Goal: Transaction & Acquisition: Purchase product/service

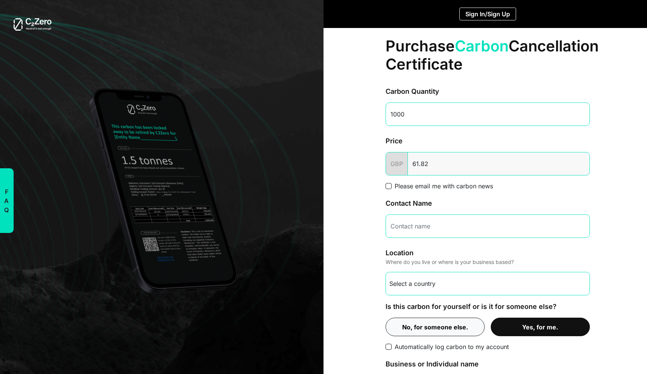
click at [425, 114] on input "1000" at bounding box center [488, 114] width 204 height 23
click at [579, 115] on input "999" at bounding box center [488, 114] width 204 height 23
click at [579, 115] on input "998" at bounding box center [488, 114] width 204 height 23
drag, startPoint x: 407, startPoint y: 114, endPoint x: 377, endPoint y: 115, distance: 29.9
click at [377, 115] on div "Purchase Carbon Cancellation Certificate Carbon Quantity 998 Price GBP 61.82 Pl…" at bounding box center [487, 252] width 227 height 449
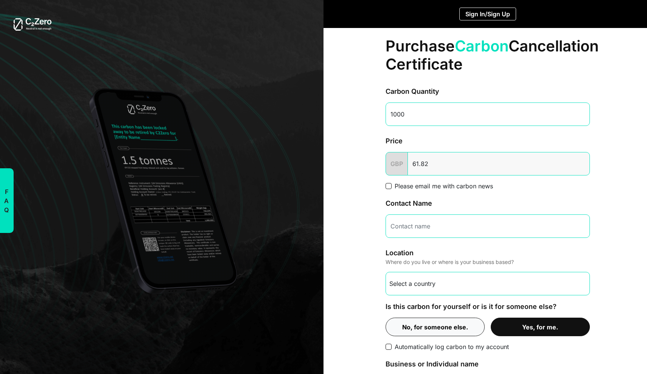
type input "10000"
click at [348, 200] on div "Purchase Carbon Cancellation Certificate Carbon Quantity 10000 Price GBP Please…" at bounding box center [488, 199] width 328 height 343
click at [601, 171] on div "Purchase Carbon Cancellation Certificate Carbon Quantity 10000 Price GBP Please…" at bounding box center [488, 255] width 236 height 455
click at [606, 127] on div "Purchase Carbon Cancellation Certificate Carbon Quantity 10000 Price GBP Please…" at bounding box center [488, 199] width 328 height 343
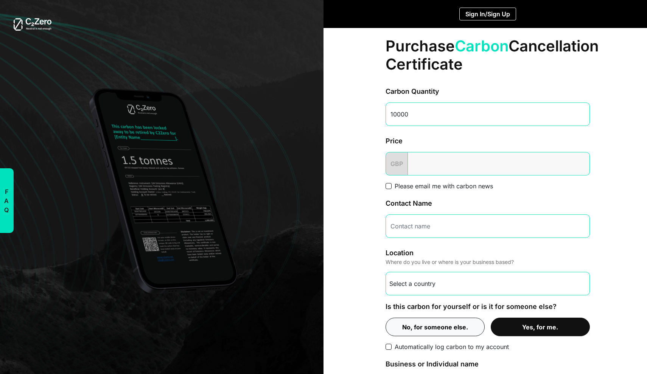
click at [524, 168] on input "number" at bounding box center [499, 163] width 182 height 23
click at [578, 164] on input "number" at bounding box center [499, 163] width 182 height 23
click at [580, 165] on input "number" at bounding box center [499, 163] width 182 height 23
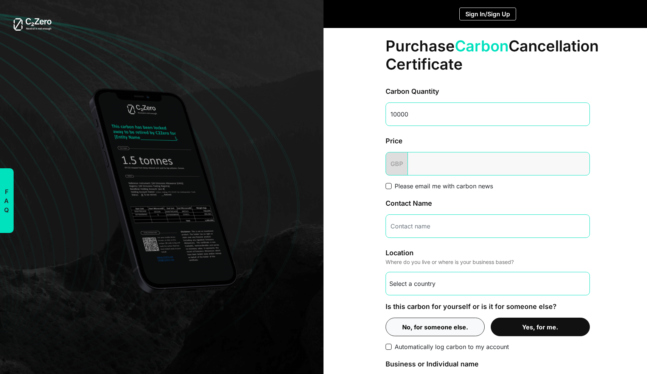
click at [580, 165] on input "number" at bounding box center [499, 163] width 182 height 23
click at [533, 327] on button "Yes, for me." at bounding box center [540, 327] width 99 height 19
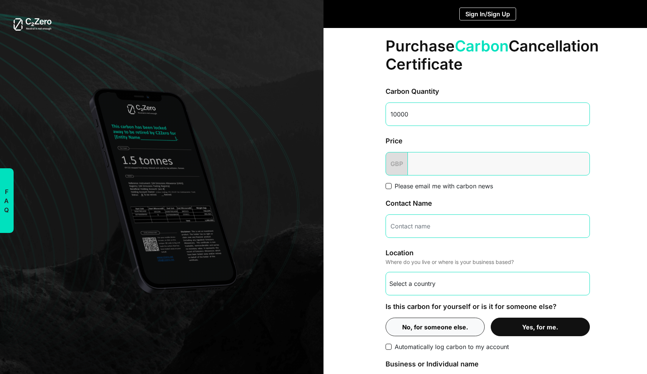
click at [533, 327] on button "Yes, for me." at bounding box center [540, 327] width 99 height 19
type input "579.50"
click at [432, 117] on input "10000" at bounding box center [488, 114] width 204 height 23
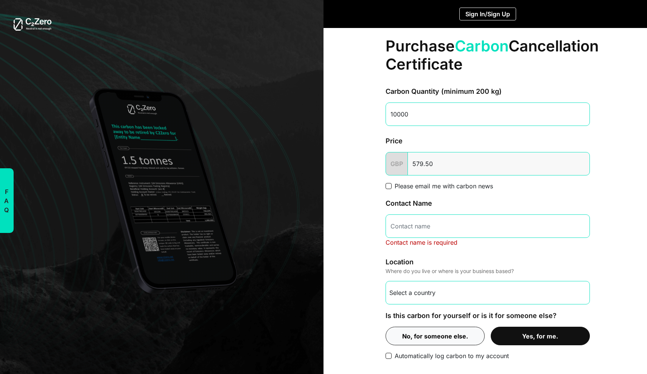
click at [416, 226] on input "text" at bounding box center [488, 226] width 204 height 23
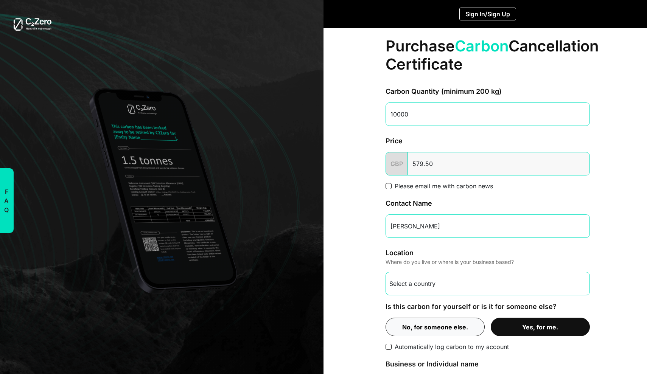
type input "[PERSON_NAME]"
select select "GB"
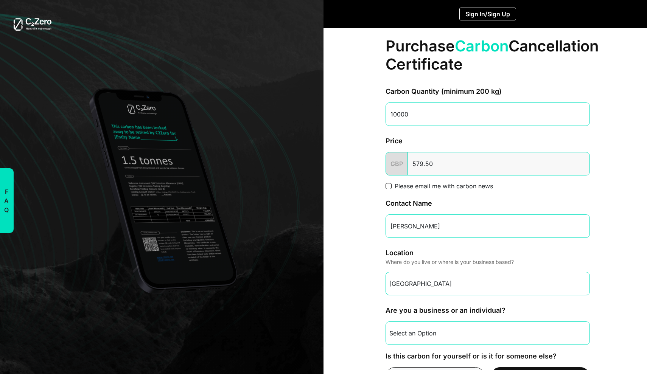
select select "business"
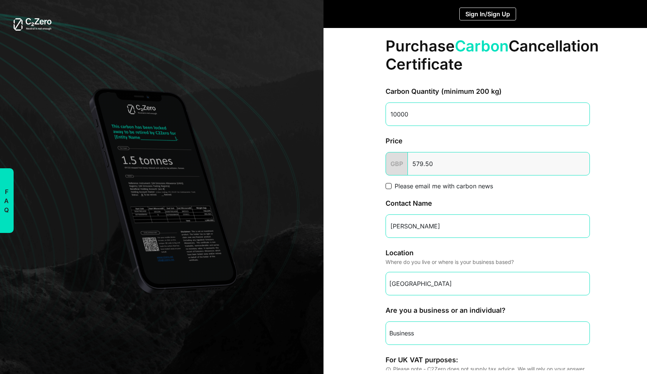
scroll to position [83, 0]
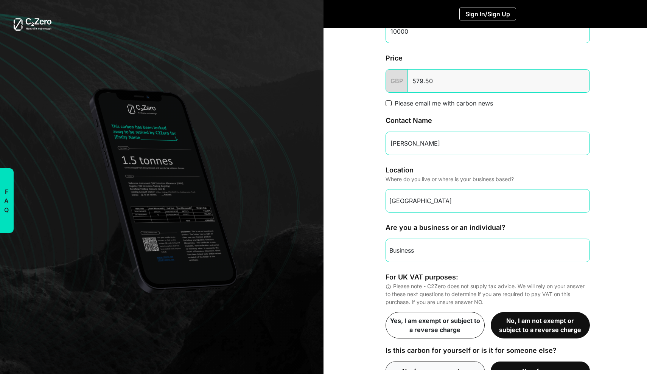
click at [544, 325] on label "No, I am not exempt or subject to a reverse charge" at bounding box center [540, 325] width 99 height 26
click at [0, 0] on input "No, I am not exempt or subject to a reverse charge" at bounding box center [0, 0] width 0 height 0
click at [544, 325] on label "No, I am not exempt or subject to a reverse charge" at bounding box center [540, 325] width 99 height 26
click at [0, 0] on input "No, I am not exempt or subject to a reverse charge" at bounding box center [0, 0] width 0 height 0
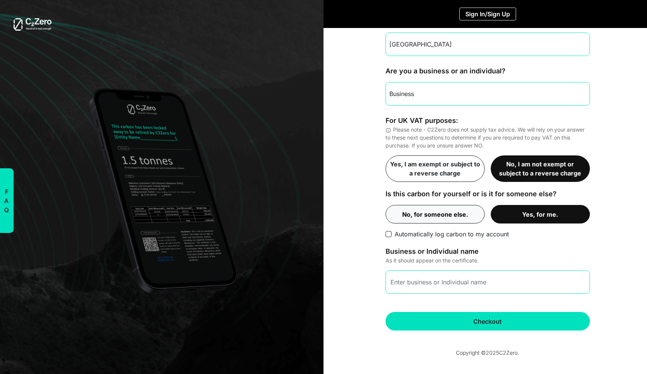
click at [521, 214] on button "Yes, for me." at bounding box center [540, 214] width 99 height 19
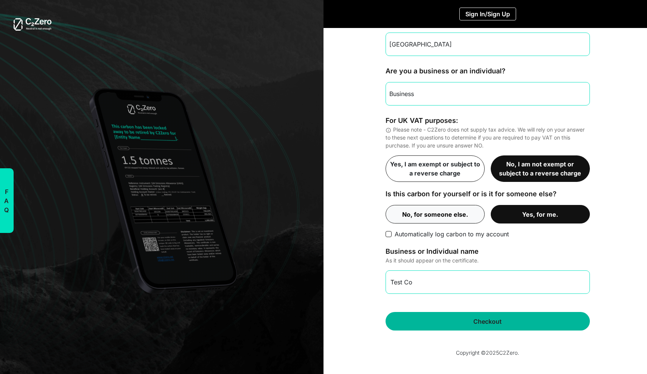
type input "Test Co"
click at [468, 323] on button "Checkout" at bounding box center [488, 321] width 204 height 19
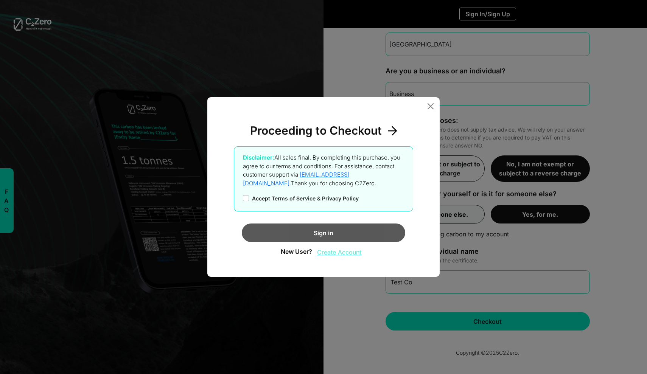
click at [247, 200] on input "Accept Terms of Service & Privacy Policy" at bounding box center [246, 198] width 6 height 6
checkbox input "true"
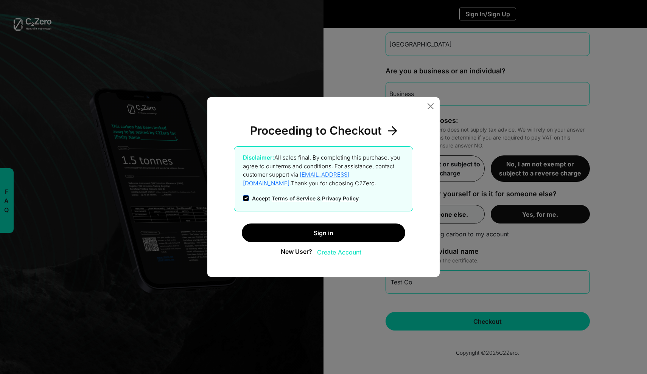
click at [347, 253] on button "Create Account" at bounding box center [339, 252] width 54 height 14
click at [330, 252] on button "Create Account" at bounding box center [339, 252] width 54 height 14
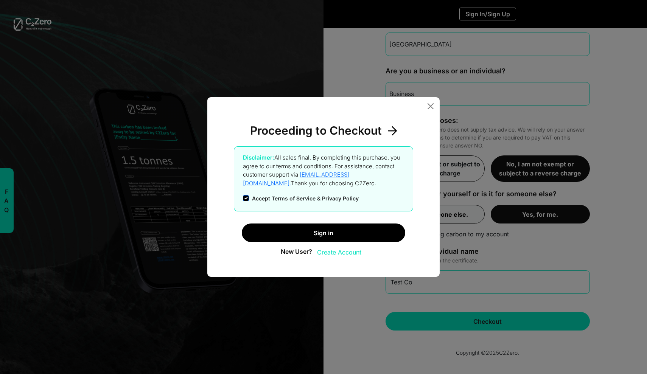
click at [330, 252] on button "Create Account" at bounding box center [339, 252] width 54 height 14
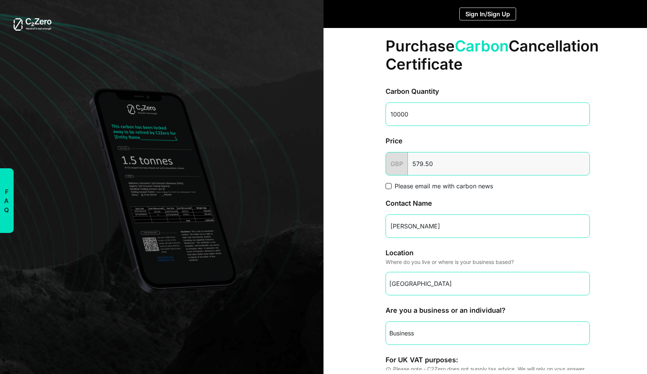
select select "GB"
select select "business"
